Goal: Information Seeking & Learning: Learn about a topic

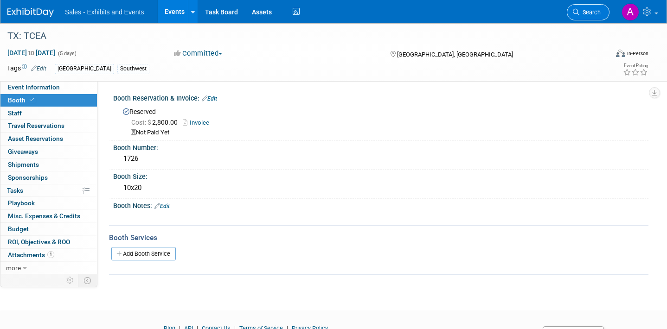
click at [595, 11] on span "Search" at bounding box center [589, 12] width 21 height 7
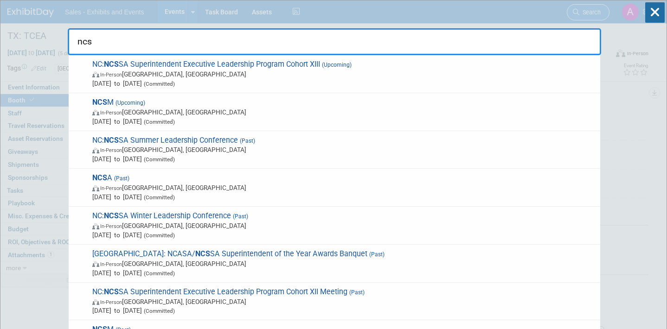
type input "ncsm"
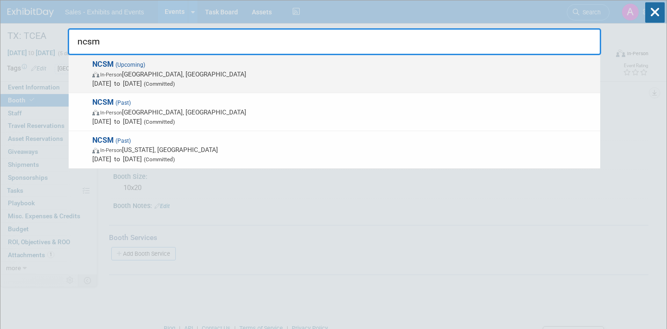
click at [261, 64] on span "NCSM (Upcoming) In-Person Atlanta, GA Oct 13, 2025 to Oct 15, 2025 (Committed)" at bounding box center [343, 74] width 506 height 28
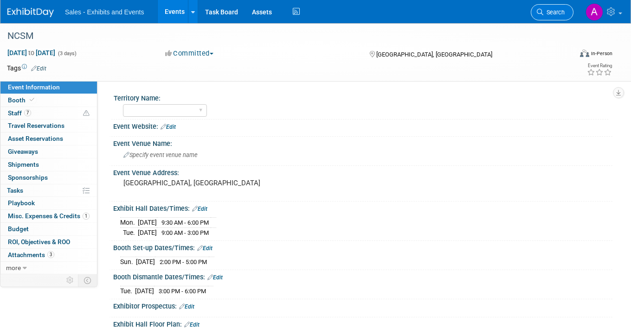
click at [552, 9] on span "Search" at bounding box center [553, 12] width 21 height 7
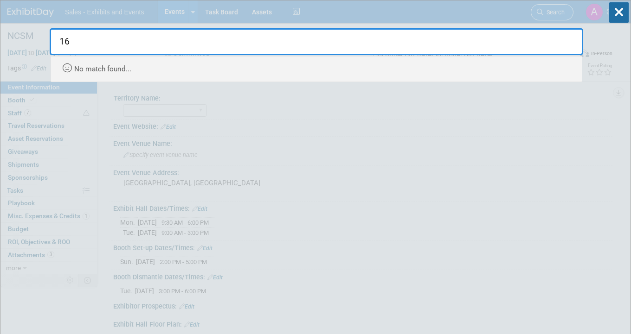
type input "1"
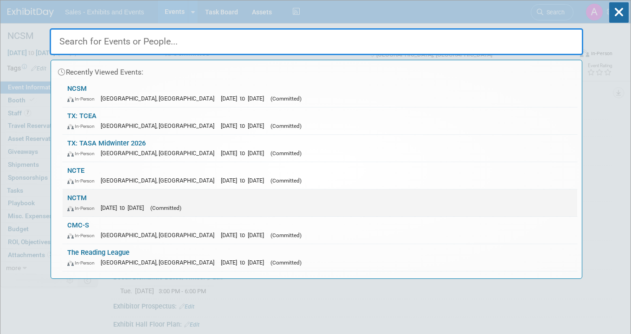
click at [122, 202] on link "NCTM In-Person Oct 15, 2025 to Oct 18, 2025 (Committed)" at bounding box center [320, 203] width 514 height 27
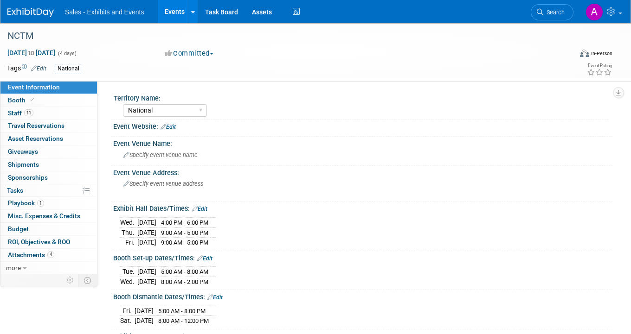
select select "National"
click at [50, 103] on link "Booth" at bounding box center [48, 100] width 96 height 13
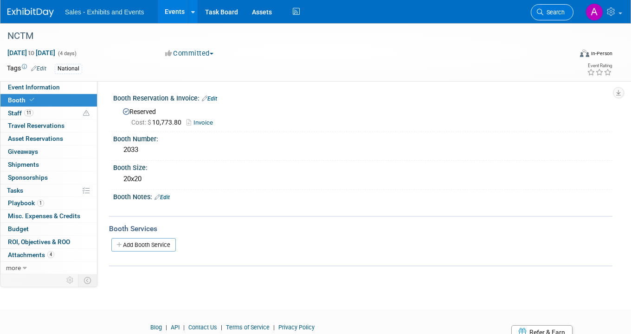
click at [554, 7] on link "Search" at bounding box center [552, 12] width 43 height 16
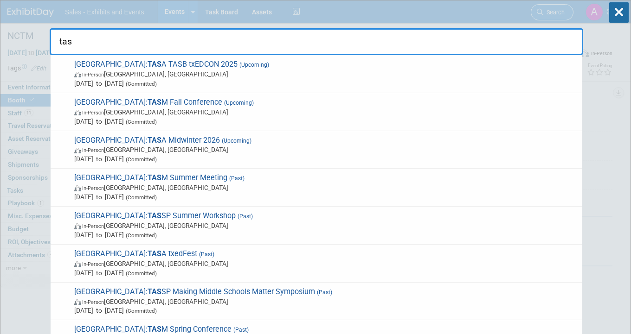
type input "tasa"
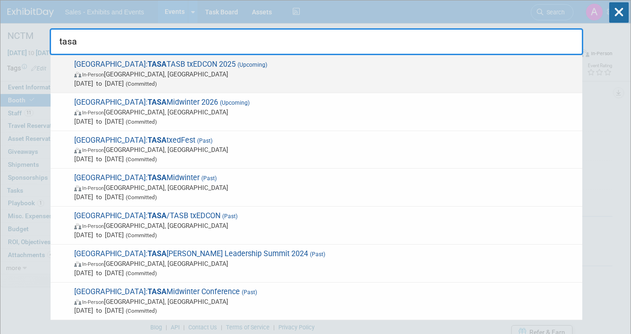
click at [216, 71] on span "In-Person Houston, TX" at bounding box center [325, 74] width 503 height 9
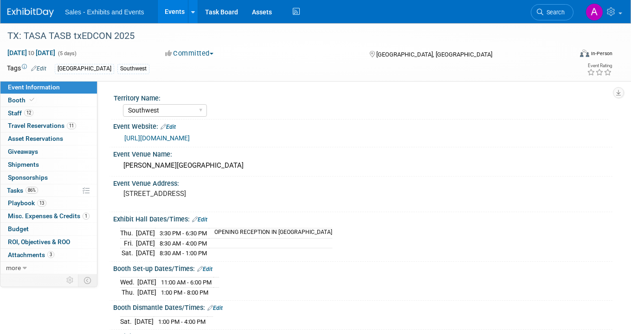
select select "Southwest"
click at [48, 101] on link "Booth" at bounding box center [48, 100] width 96 height 13
